Goal: Task Accomplishment & Management: Manage account settings

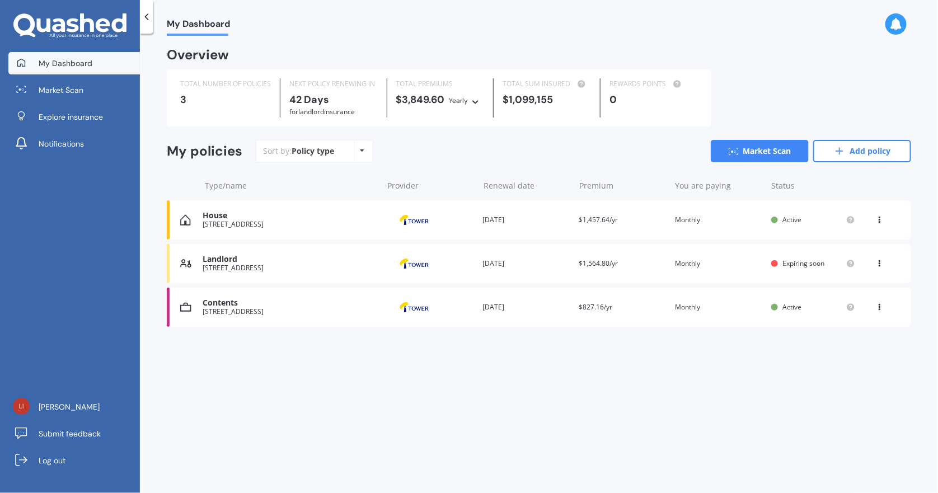
click at [882, 220] on icon at bounding box center [880, 217] width 8 height 7
click at [856, 242] on div "View policy" at bounding box center [855, 241] width 111 height 22
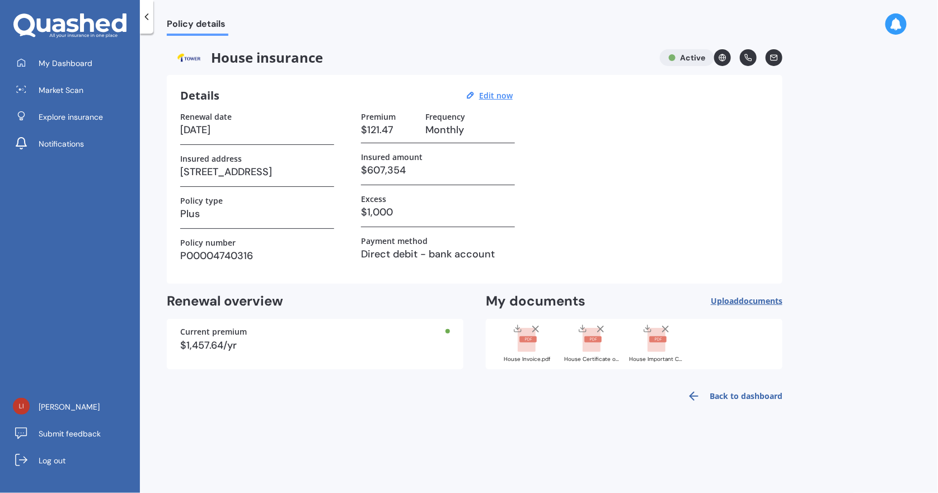
click at [292, 411] on div "Policy details House insurance Active Details Edit now Renewal date [DATE] Insu…" at bounding box center [539, 265] width 798 height 459
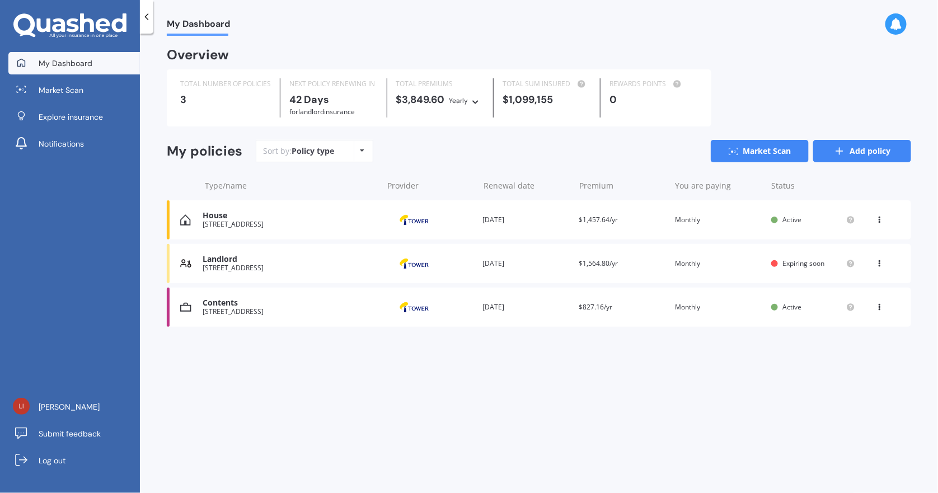
click at [849, 156] on link "Add policy" at bounding box center [862, 151] width 98 height 22
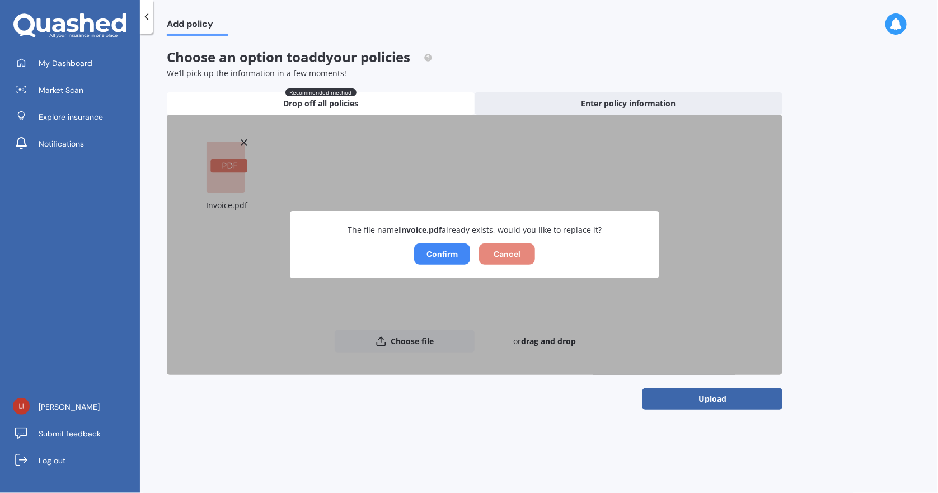
click at [519, 251] on button "Cancel" at bounding box center [507, 253] width 56 height 21
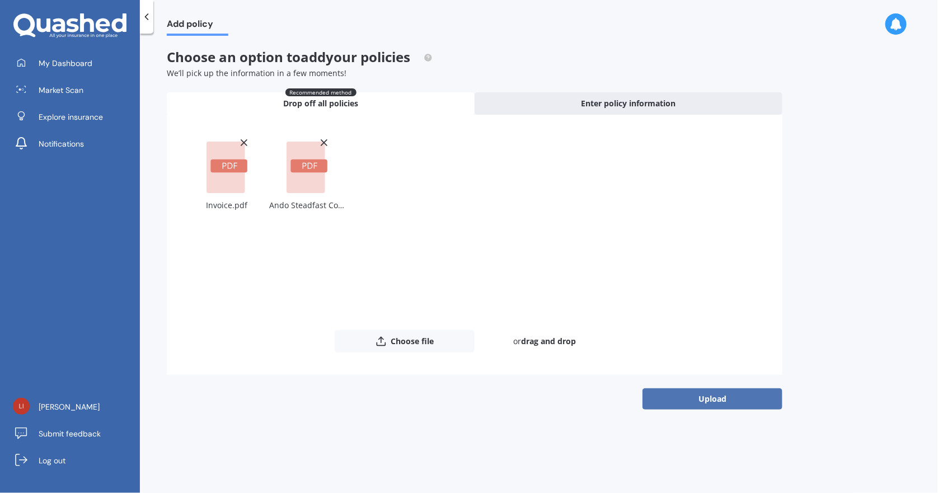
click at [705, 400] on button "Upload" at bounding box center [712, 398] width 140 height 21
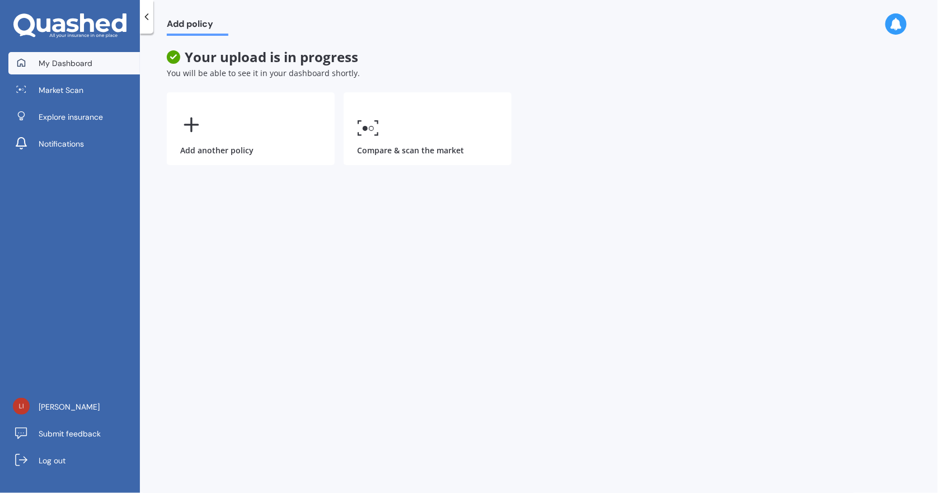
click at [51, 68] on span "My Dashboard" at bounding box center [66, 63] width 54 height 11
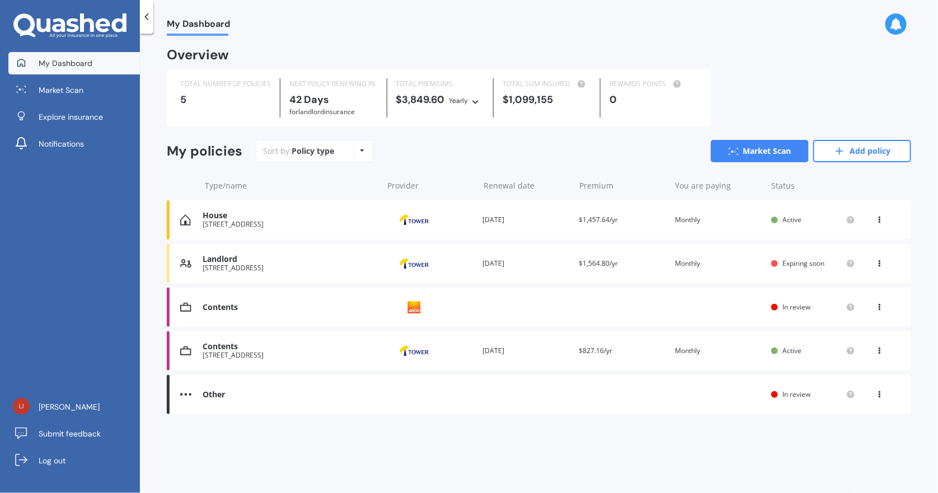
click at [882, 308] on icon at bounding box center [880, 305] width 8 height 7
click at [262, 445] on div "My Dashboard Overview TOTAL NUMBER OF POLICIES 5 NEXT POLICY RENEWING [DATE] fo…" at bounding box center [539, 265] width 798 height 459
click at [858, 152] on link "Add policy" at bounding box center [862, 151] width 98 height 22
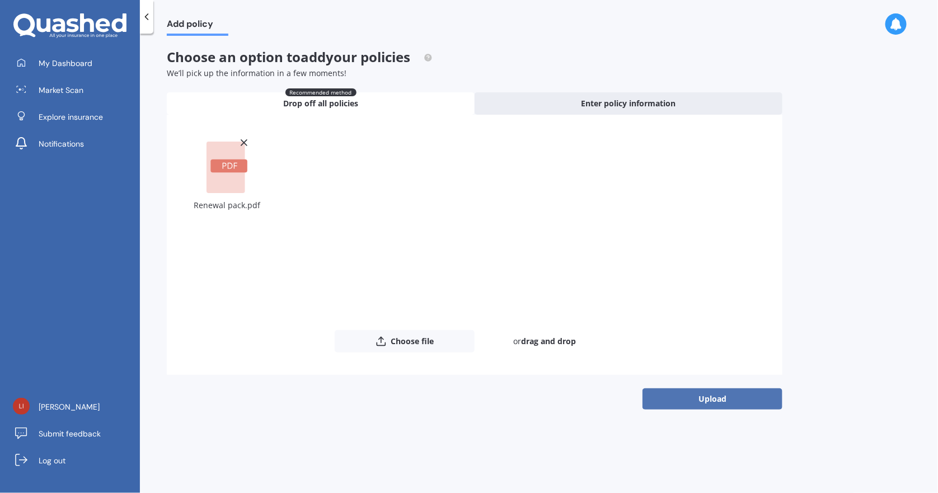
click at [711, 400] on button "Upload" at bounding box center [712, 398] width 140 height 21
